Goal: Use online tool/utility: Utilize a website feature to perform a specific function

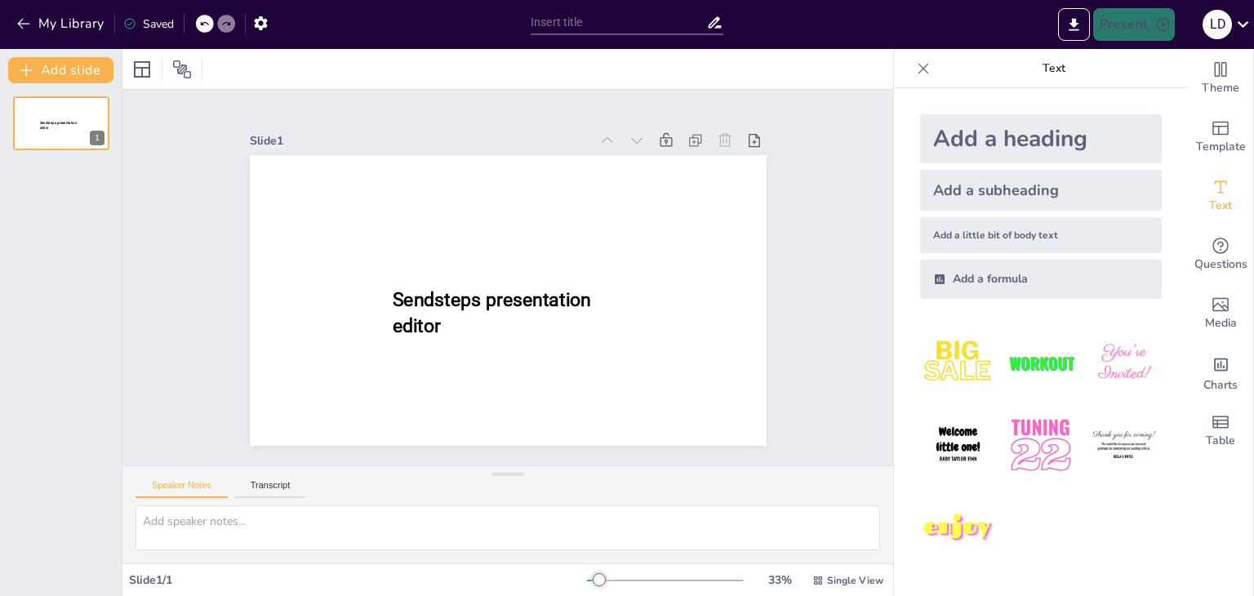
type input "Culata: Estructura y Resistencia a Altas Temperaturas"
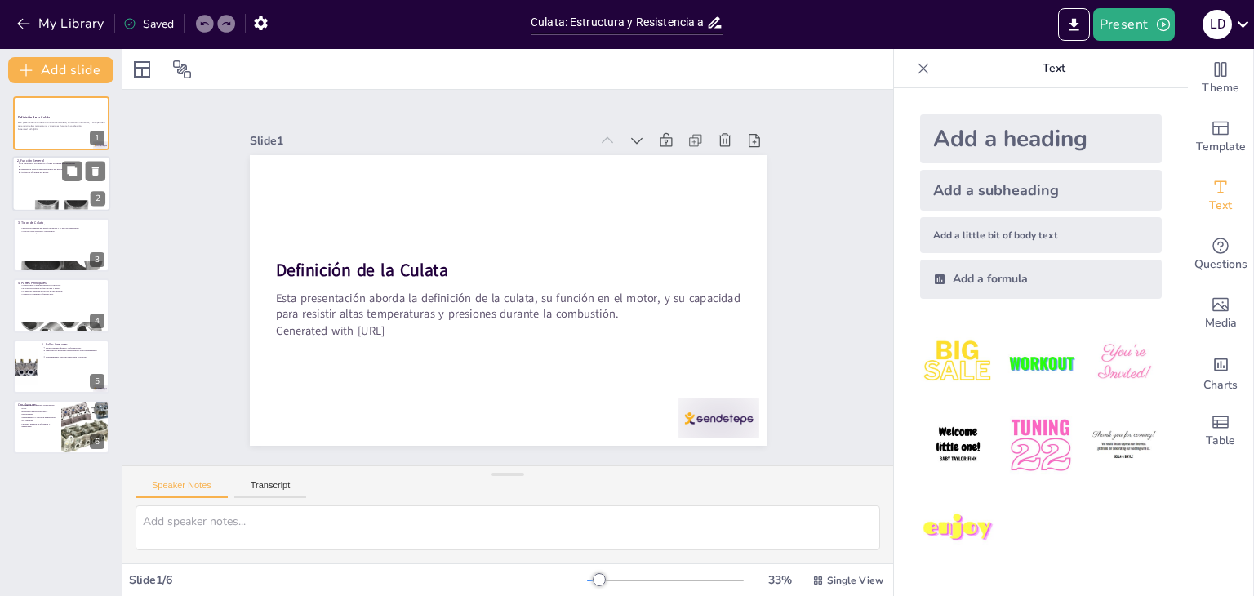
click at [39, 181] on div at bounding box center [61, 185] width 98 height 56
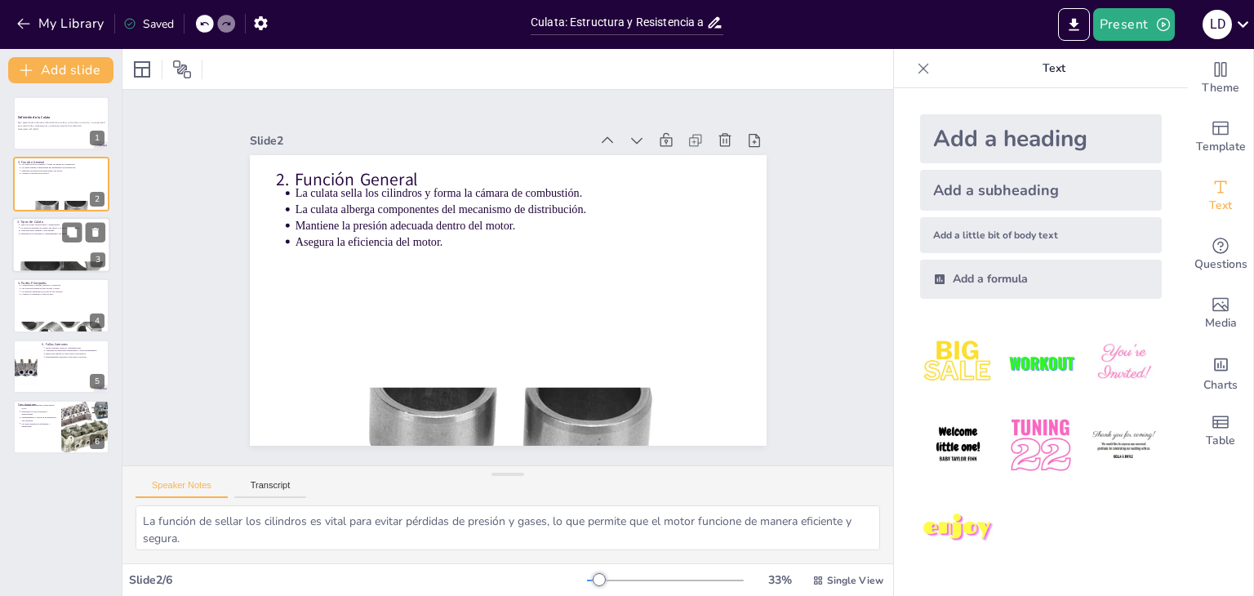
click at [46, 237] on div at bounding box center [61, 245] width 98 height 56
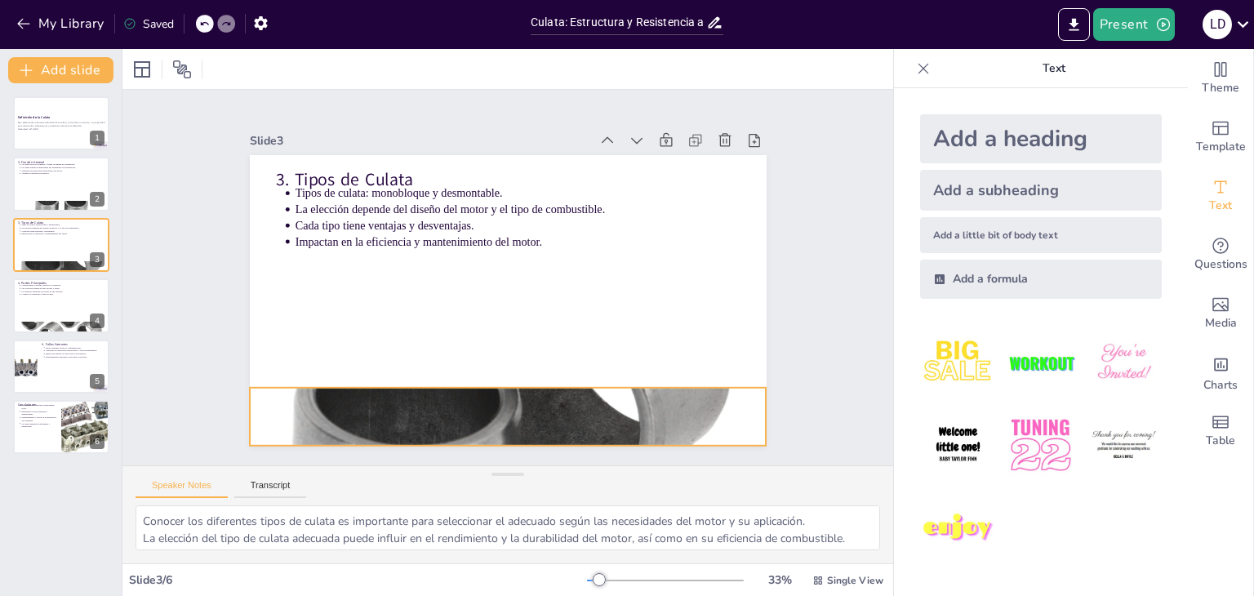
click at [473, 413] on div at bounding box center [508, 416] width 517 height 517
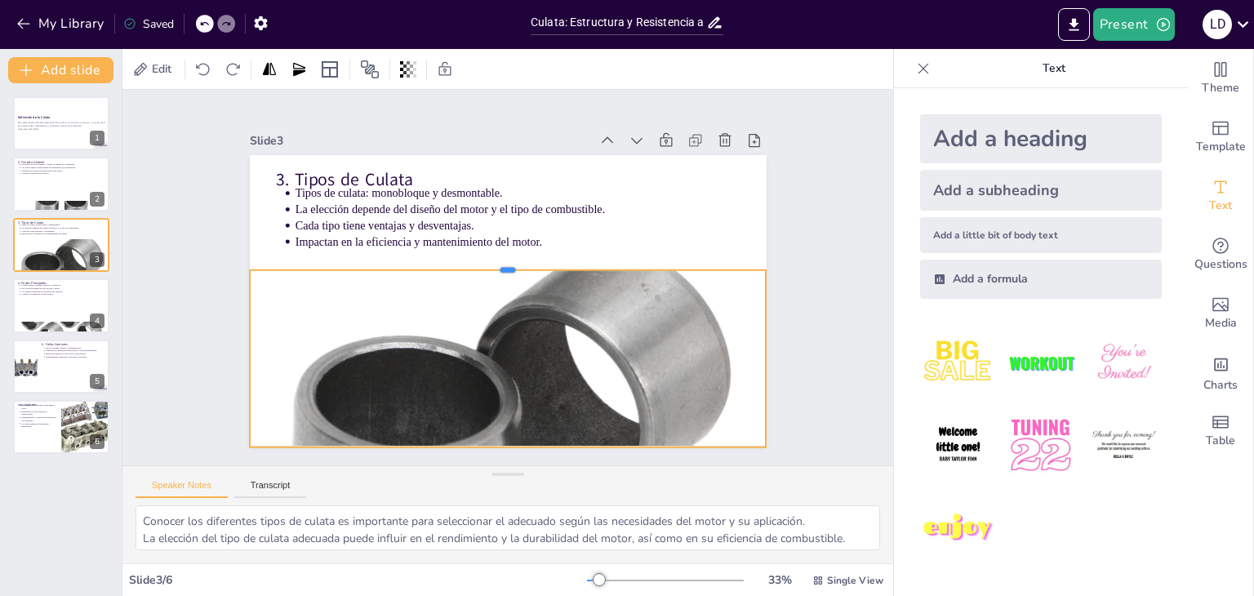
drag, startPoint x: 494, startPoint y: 382, endPoint x: 500, endPoint y: 265, distance: 116.9
click at [500, 265] on div at bounding box center [508, 263] width 517 height 13
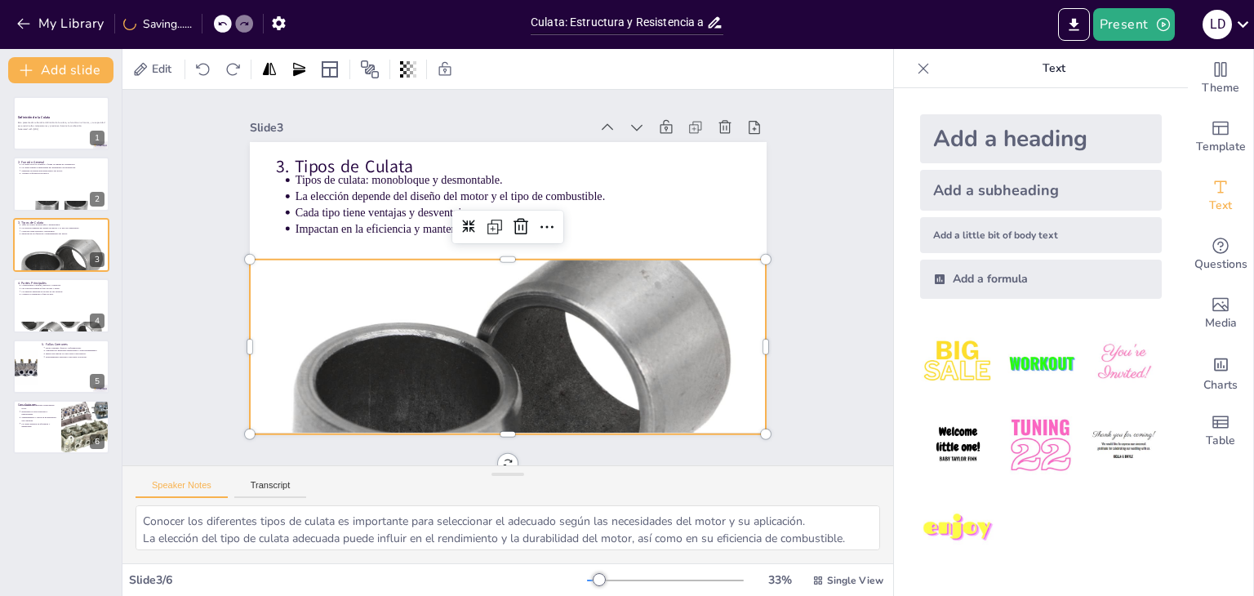
scroll to position [27, 0]
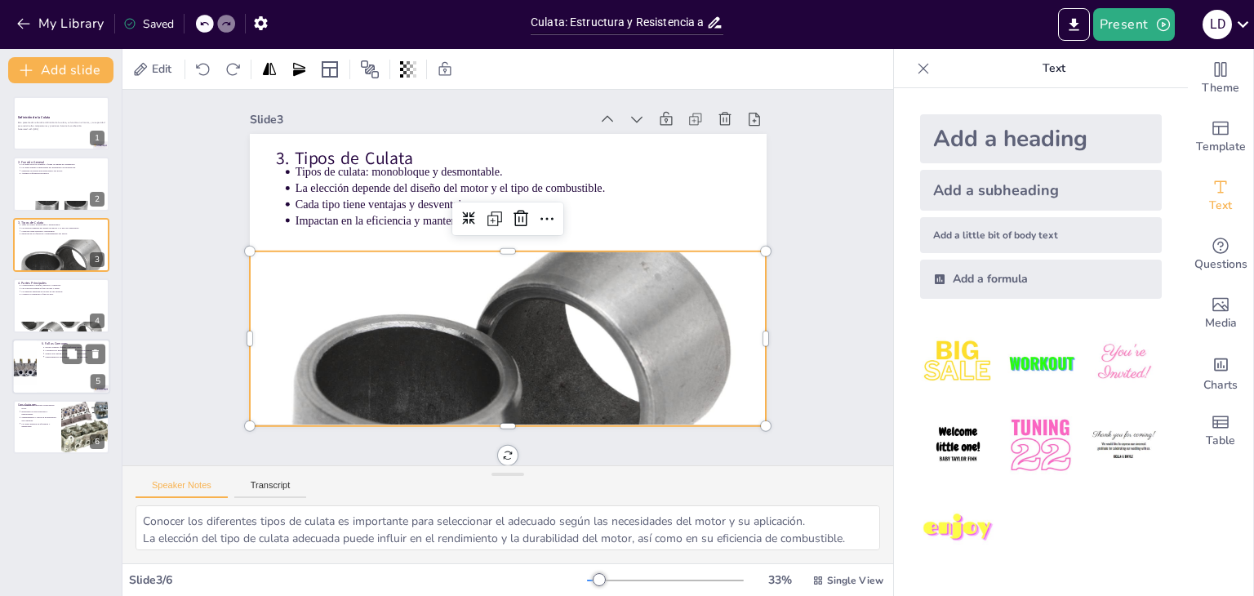
click at [46, 359] on div at bounding box center [61, 367] width 98 height 56
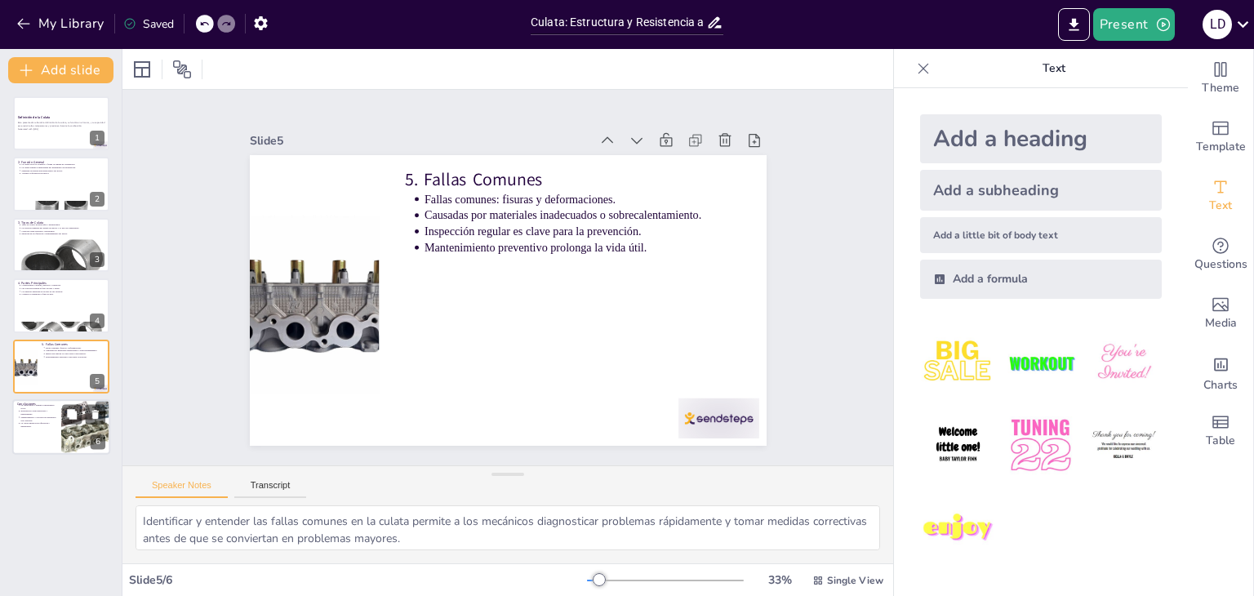
click at [44, 420] on p "Mantenimiento y elección de materiales son cruciales." at bounding box center [38, 419] width 36 height 7
type textarea "Comprender la importancia de la culata y sus componentes es fundamental para cu…"
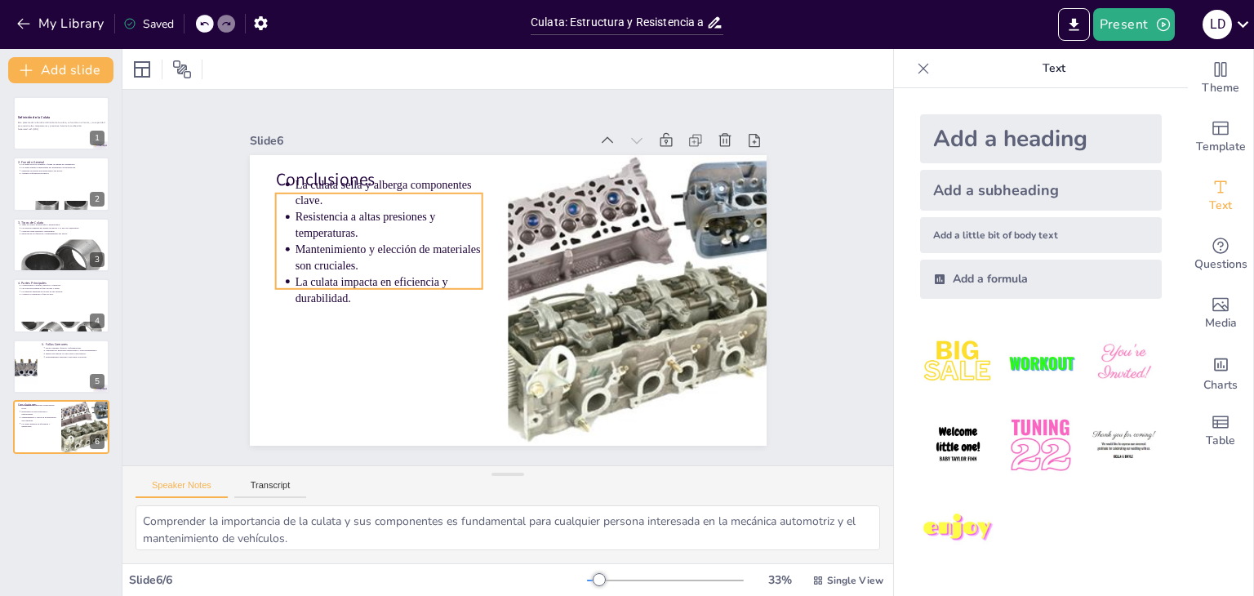
click at [298, 261] on p "Mantenimiento y elección de materiales son cruciales." at bounding box center [388, 257] width 187 height 33
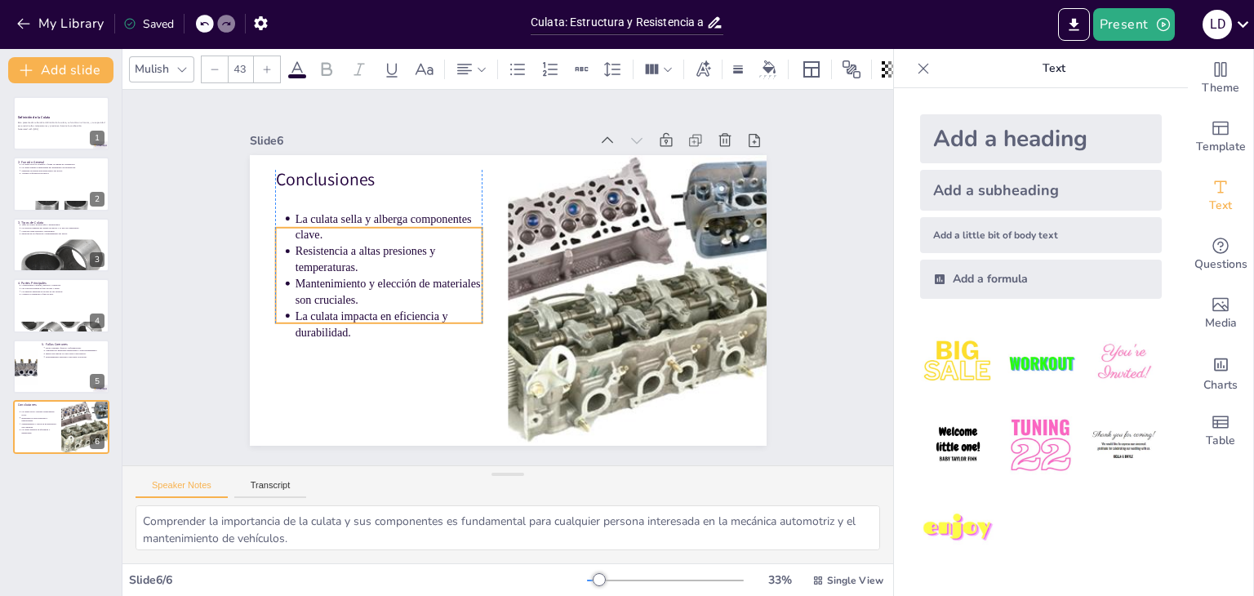
drag, startPoint x: 318, startPoint y: 252, endPoint x: 316, endPoint y: 287, distance: 34.4
click at [316, 287] on p "Mantenimiento y elección de materiales son cruciales." at bounding box center [388, 291] width 187 height 33
click at [52, 120] on div "Esta presentación aborda la definición de la culata, su función en el motor, y …" at bounding box center [61, 125] width 88 height 11
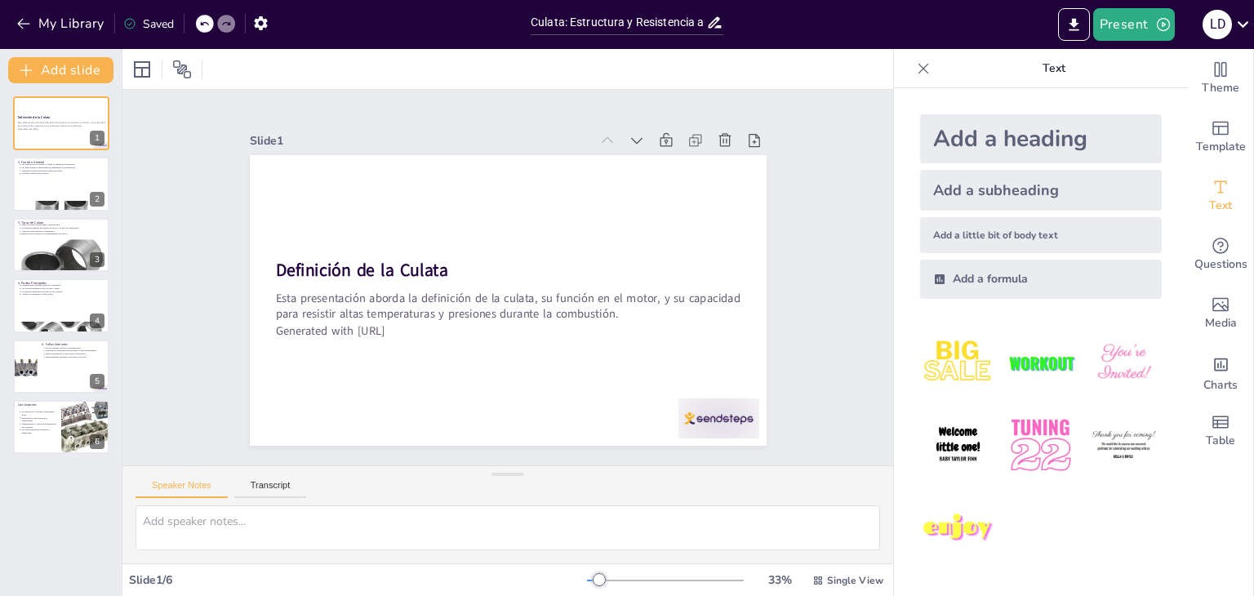
click at [944, 412] on img at bounding box center [958, 445] width 76 height 76
click at [943, 377] on img at bounding box center [958, 363] width 76 height 76
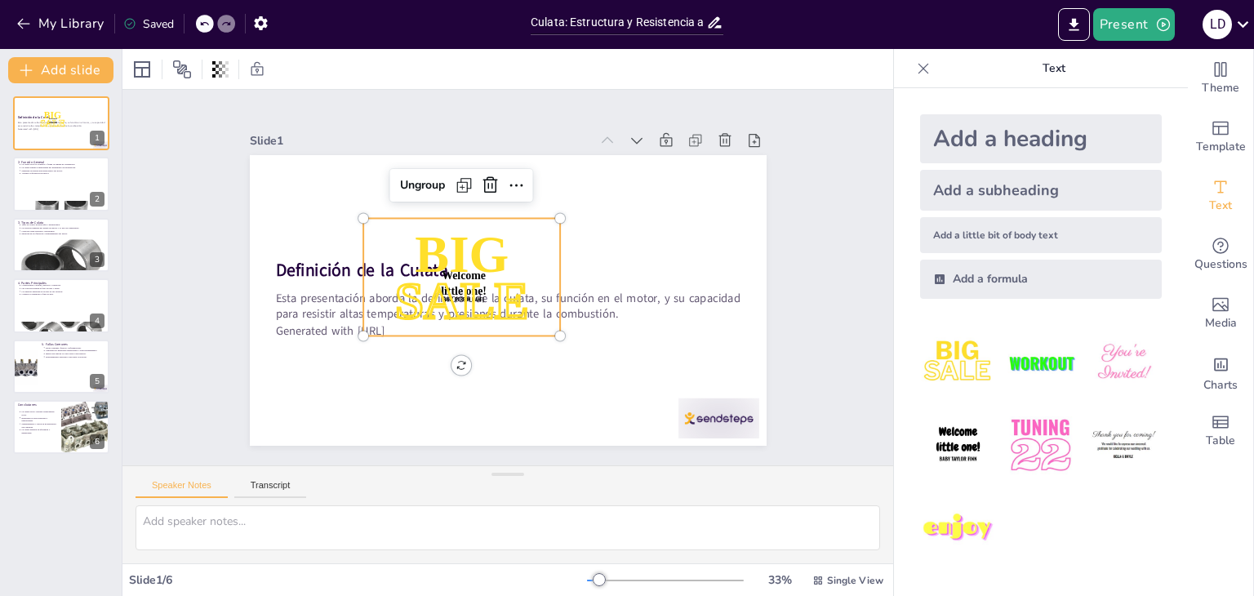
drag, startPoint x: 1162, startPoint y: 373, endPoint x: 1186, endPoint y: 372, distance: 23.7
click at [1177, 375] on div "Theme Template Text Questions Media Charts Table Text Add a heading Add a subhe…" at bounding box center [1074, 322] width 360 height 547
drag, startPoint x: 1211, startPoint y: 358, endPoint x: 1218, endPoint y: 321, distance: 38.3
click at [1212, 353] on div "Add charts and graphs" at bounding box center [1220, 363] width 17 height 26
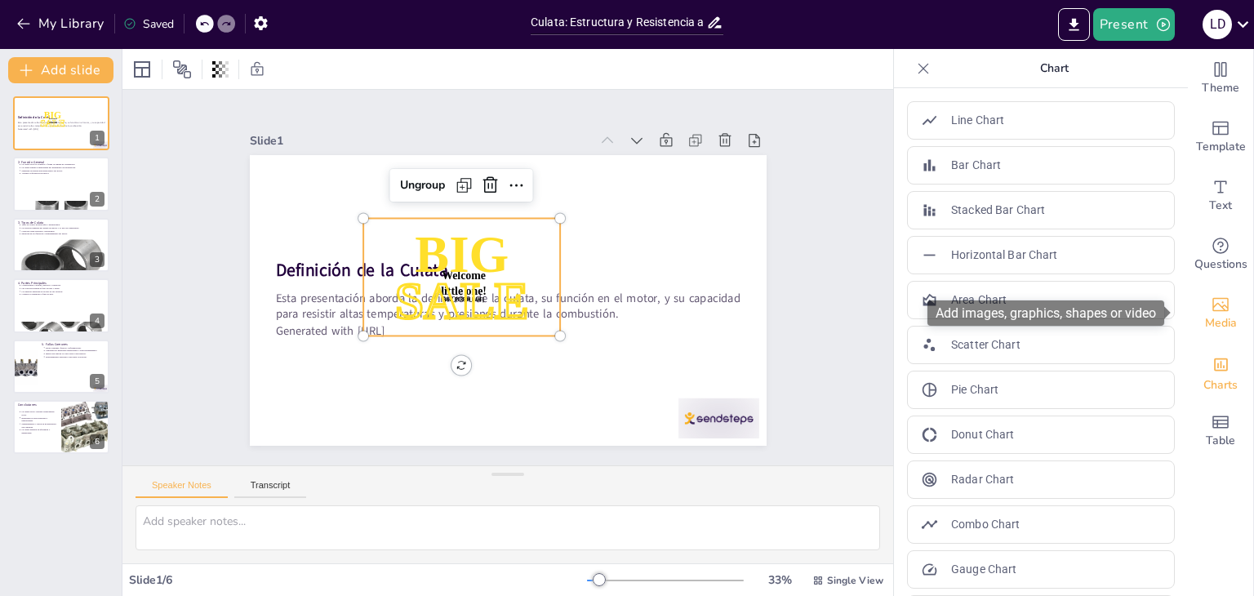
click at [1218, 300] on div "Media" at bounding box center [1220, 313] width 65 height 59
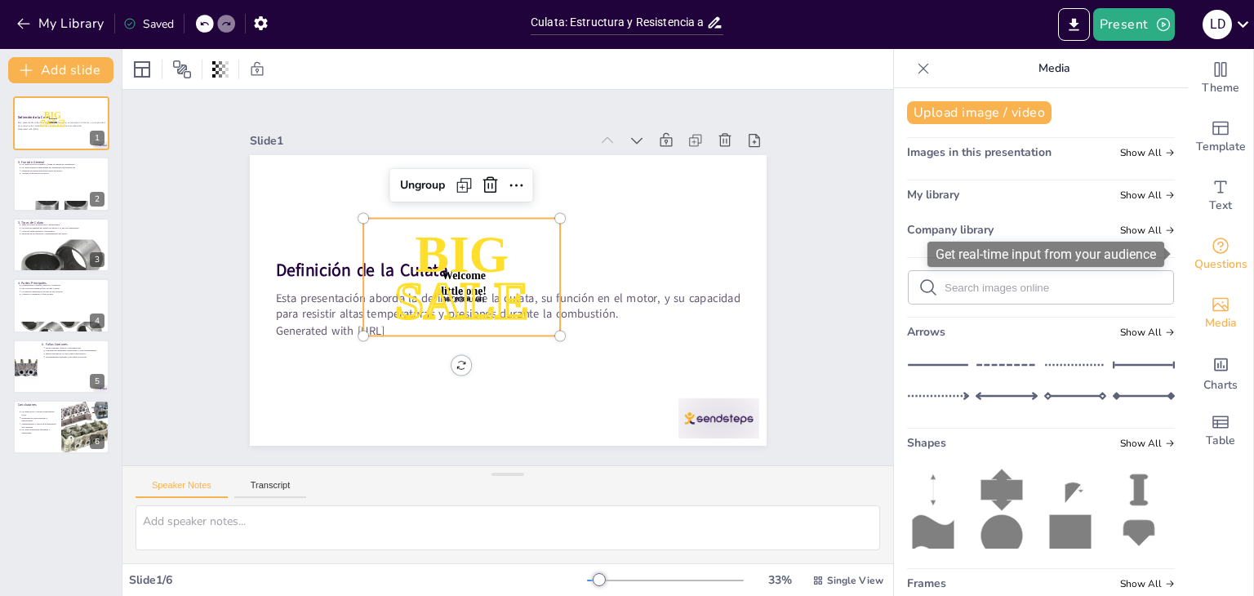
click at [1210, 260] on span "Questions" at bounding box center [1220, 265] width 53 height 18
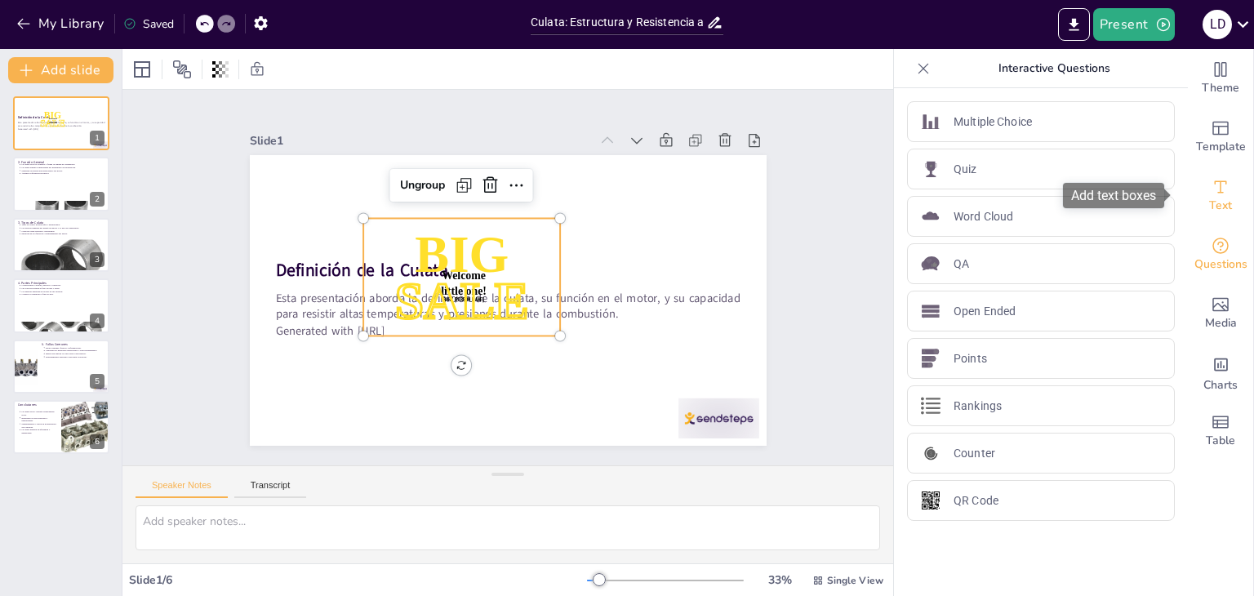
click at [1211, 190] on icon "Add text boxes" at bounding box center [1221, 187] width 20 height 20
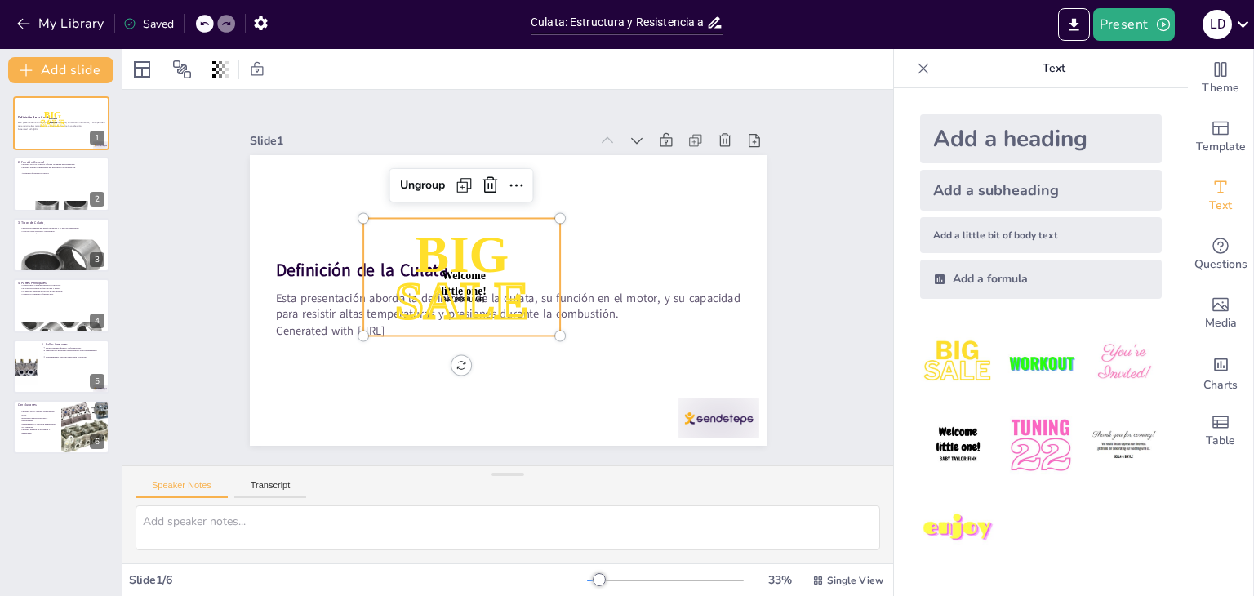
click at [1038, 374] on img at bounding box center [1040, 363] width 76 height 76
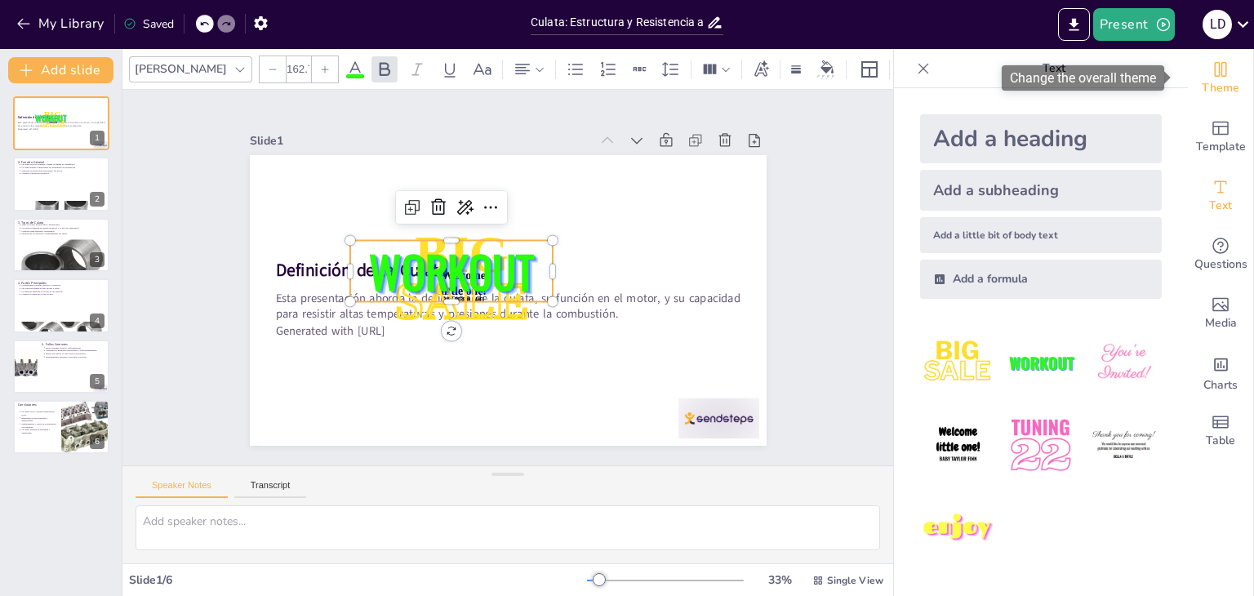
click at [1215, 91] on span "Theme" at bounding box center [1221, 88] width 38 height 18
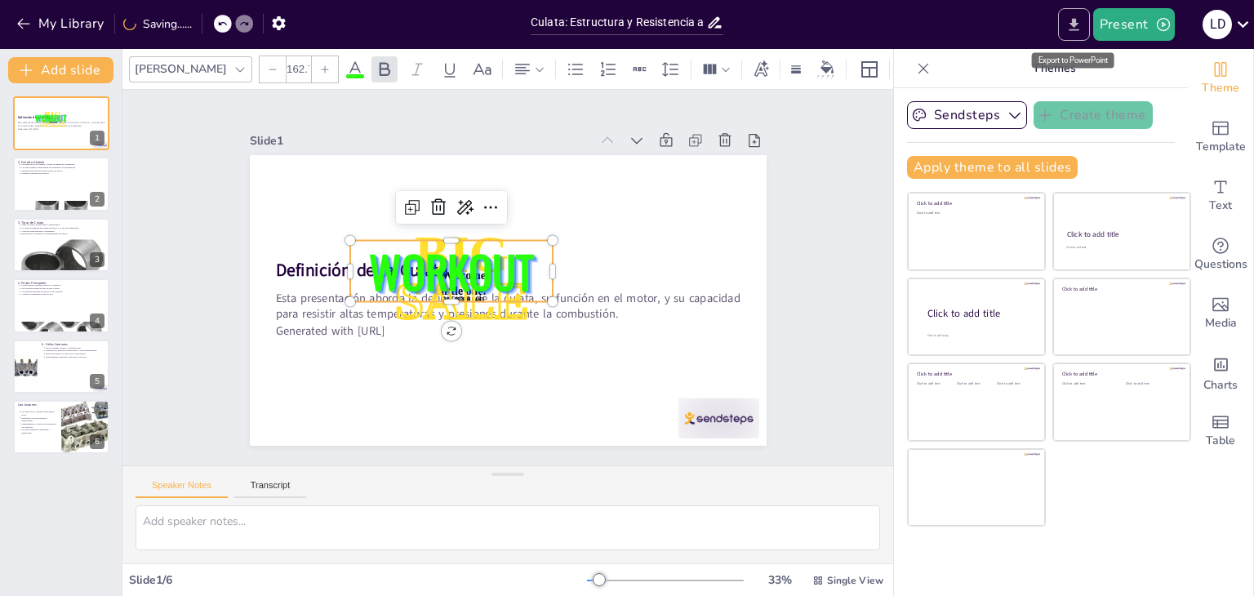
click at [1060, 48] on div "Export to PowerPoint" at bounding box center [1073, 55] width 86 height 29
click at [1044, 72] on p "Themes" at bounding box center [1053, 68] width 235 height 39
click at [1037, 73] on p "Themes" at bounding box center [1053, 68] width 235 height 39
click at [910, 69] on div at bounding box center [923, 69] width 26 height 26
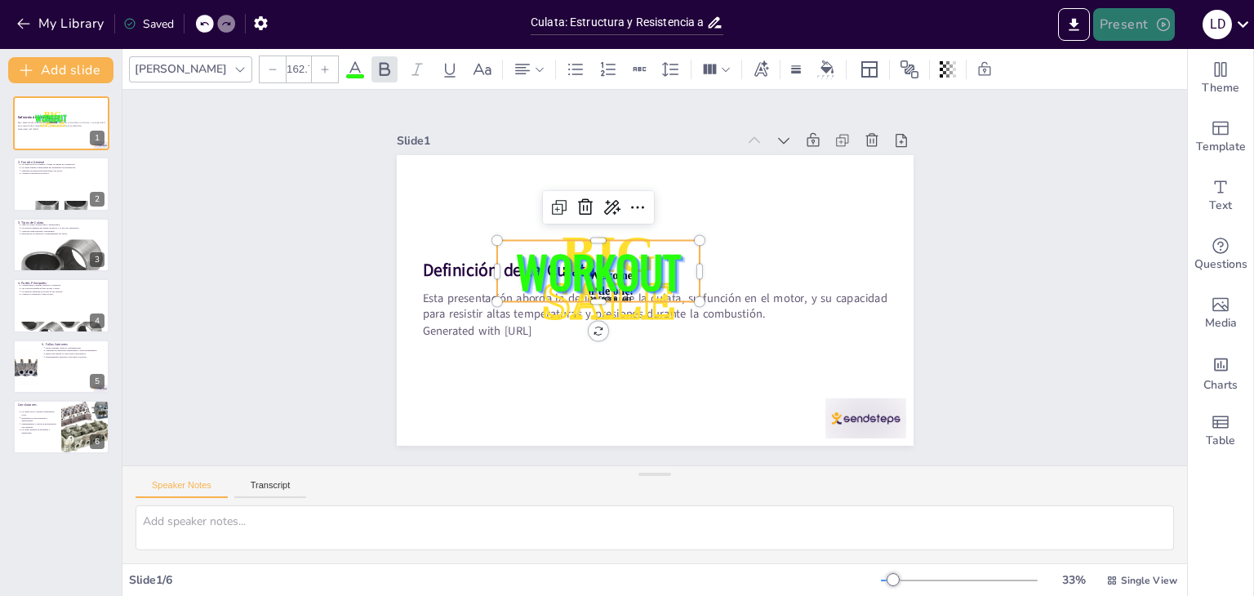
click at [1161, 24] on icon "button" at bounding box center [1163, 24] width 16 height 16
